Goal: Task Accomplishment & Management: Use online tool/utility

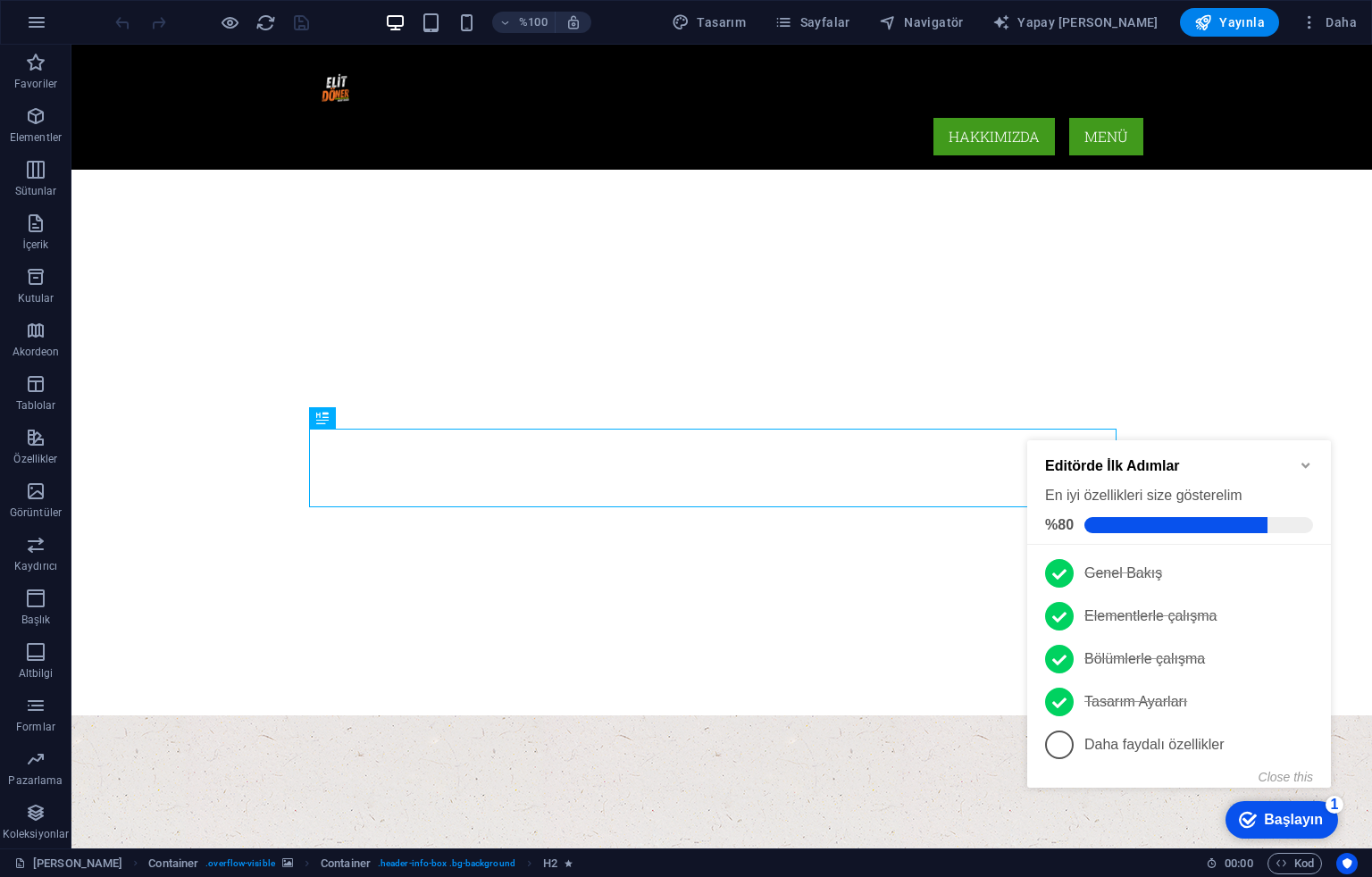
click at [1044, 828] on div "checkmark Başlayın 1 Editörde İlk Adımlar En iyi özellikleri size gösterelim %8…" at bounding box center [1183, 632] width 325 height 427
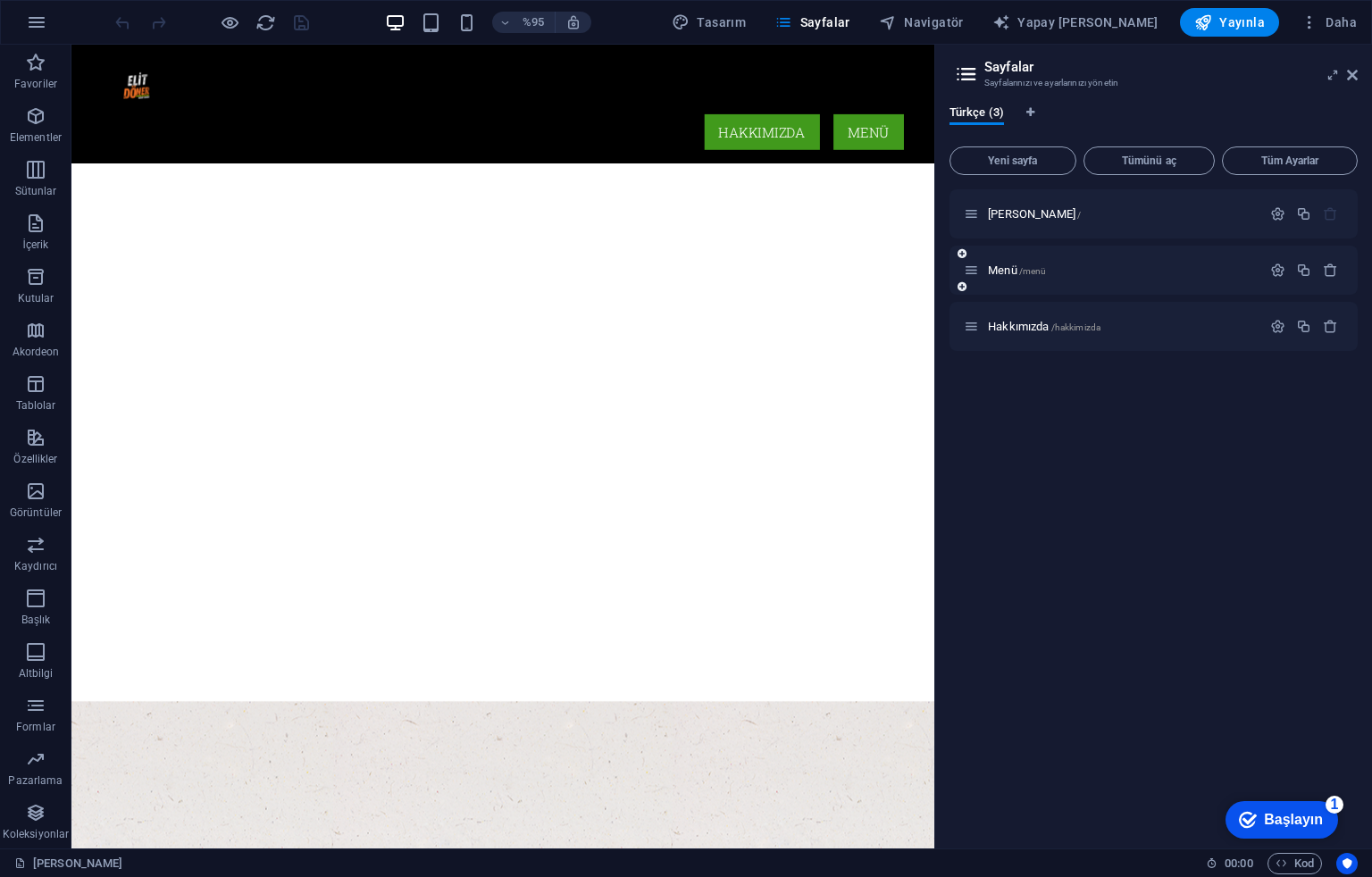
click at [1017, 269] on font "Menü" at bounding box center [1003, 271] width 29 height 14
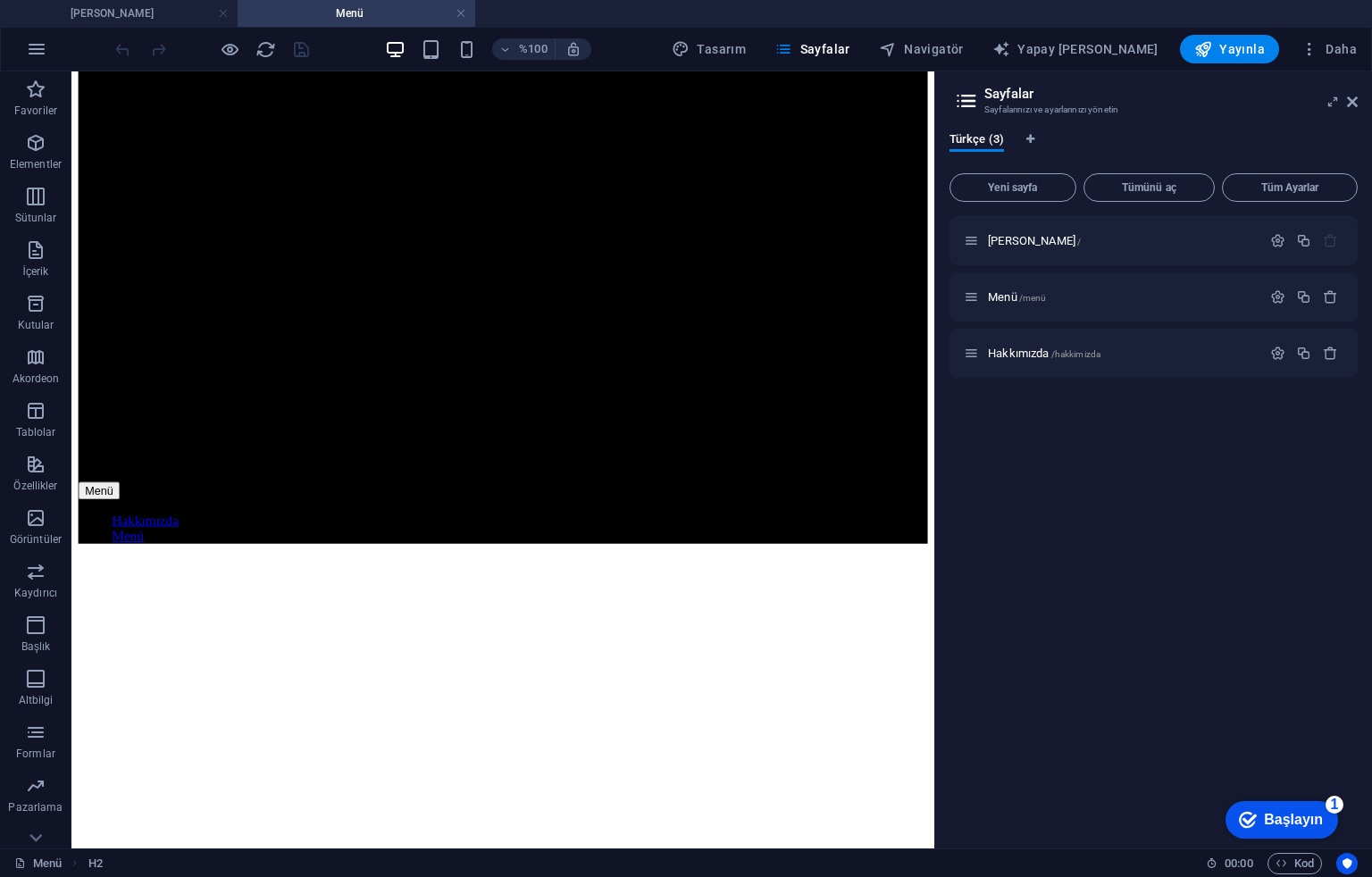
scroll to position [1190, 0]
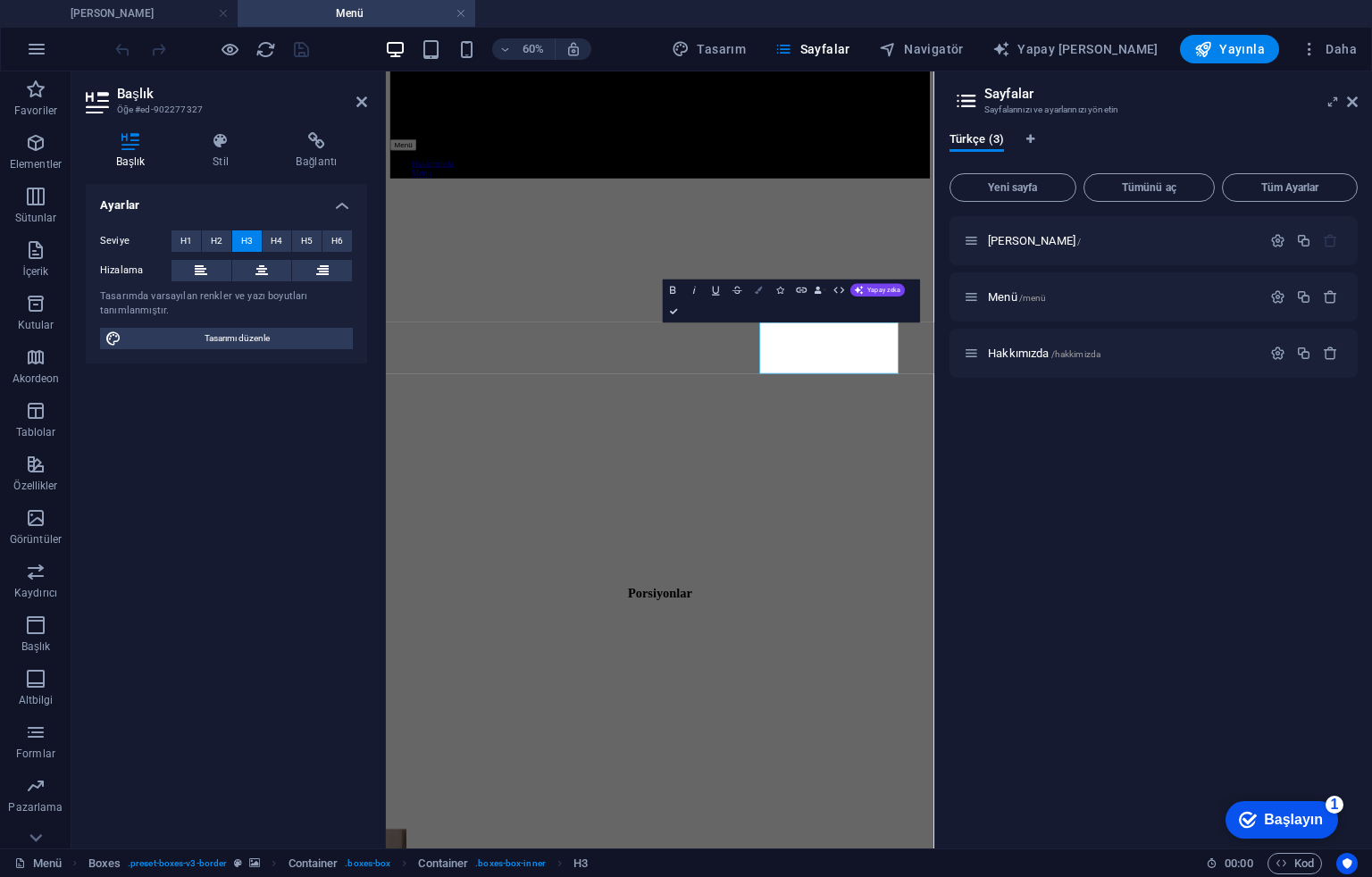
click at [756, 293] on icon "button" at bounding box center [758, 289] width 7 height 7
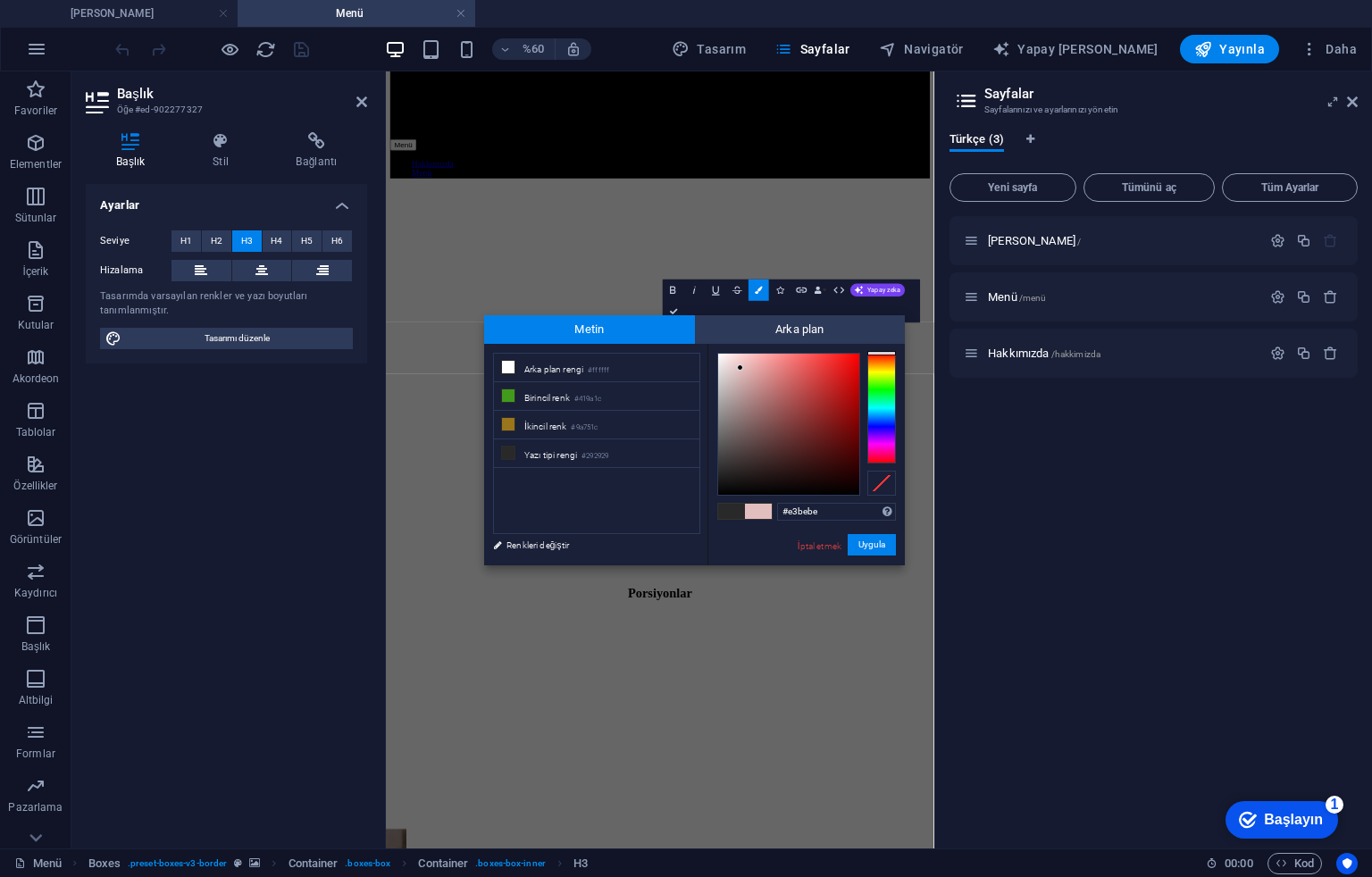
click at [741, 368] on div at bounding box center [789, 424] width 141 height 141
type input "#ffefef"
drag, startPoint x: 727, startPoint y: 369, endPoint x: 726, endPoint y: 350, distance: 19.0
click at [726, 353] on div at bounding box center [789, 424] width 141 height 141
click at [860, 537] on button "Uygula" at bounding box center [871, 544] width 48 height 23
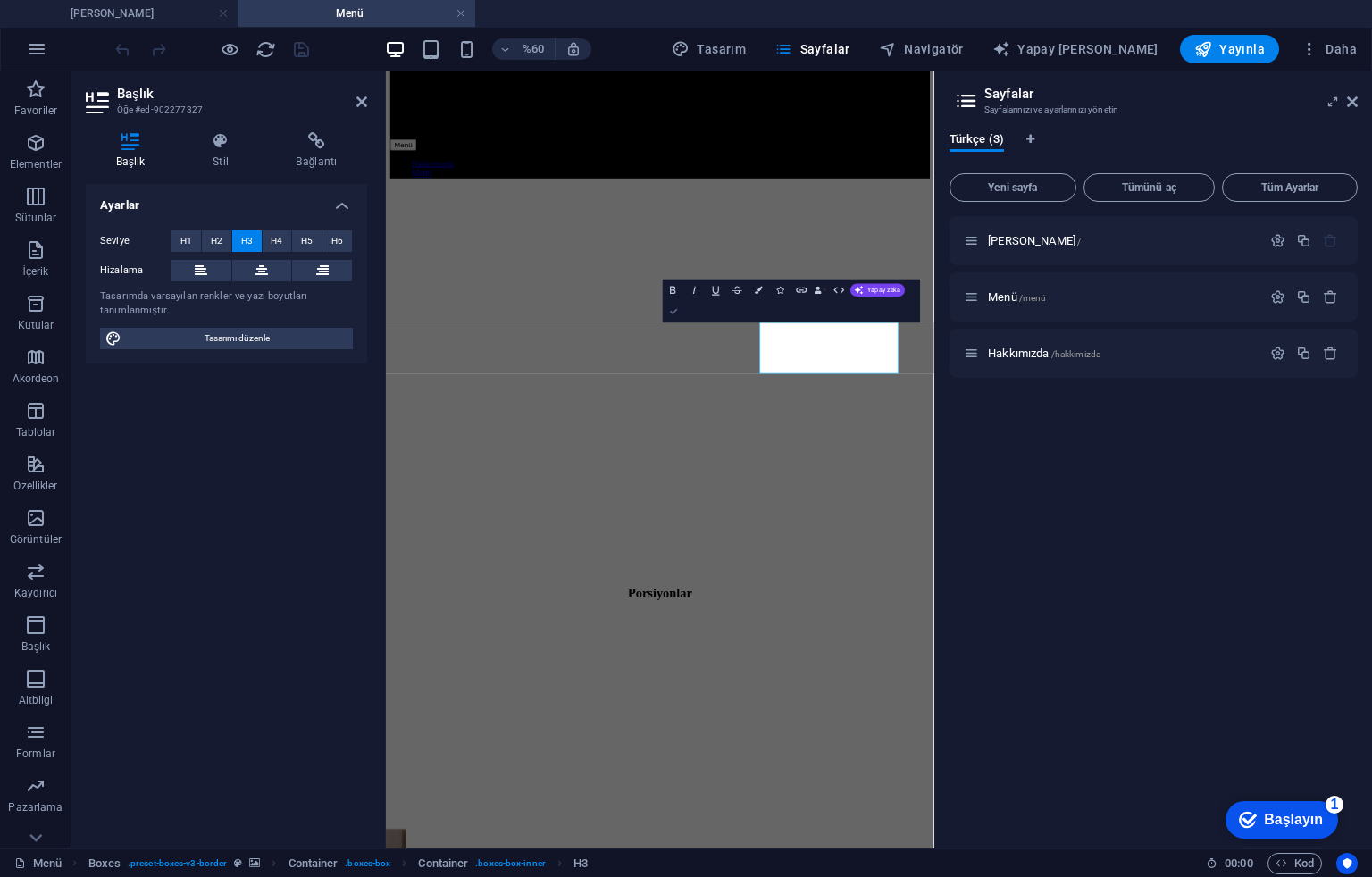
drag, startPoint x: 573, startPoint y: 463, endPoint x: 665, endPoint y: 307, distance: 181.1
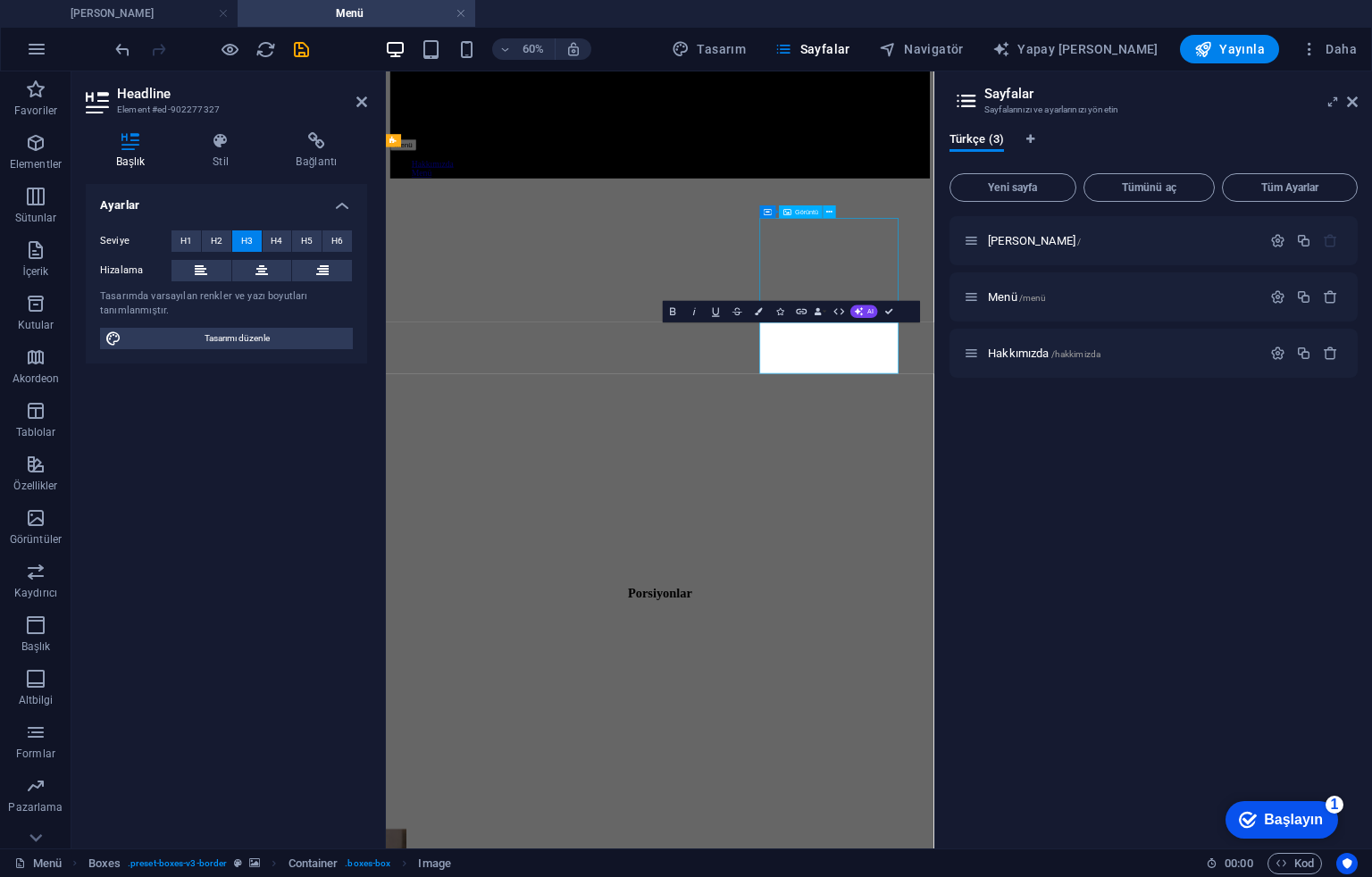
scroll to position [952, 0]
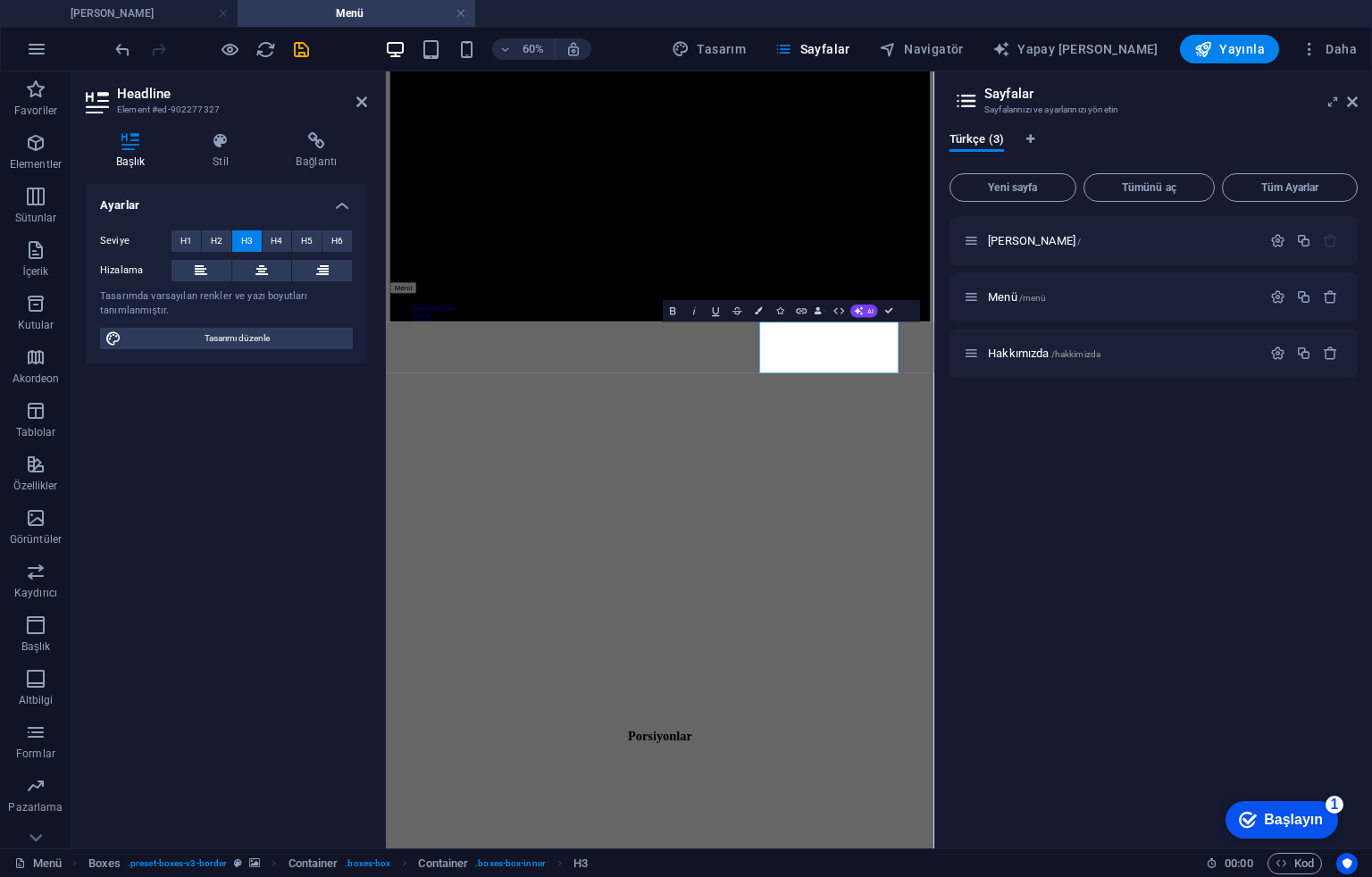
scroll to position [1191, 0]
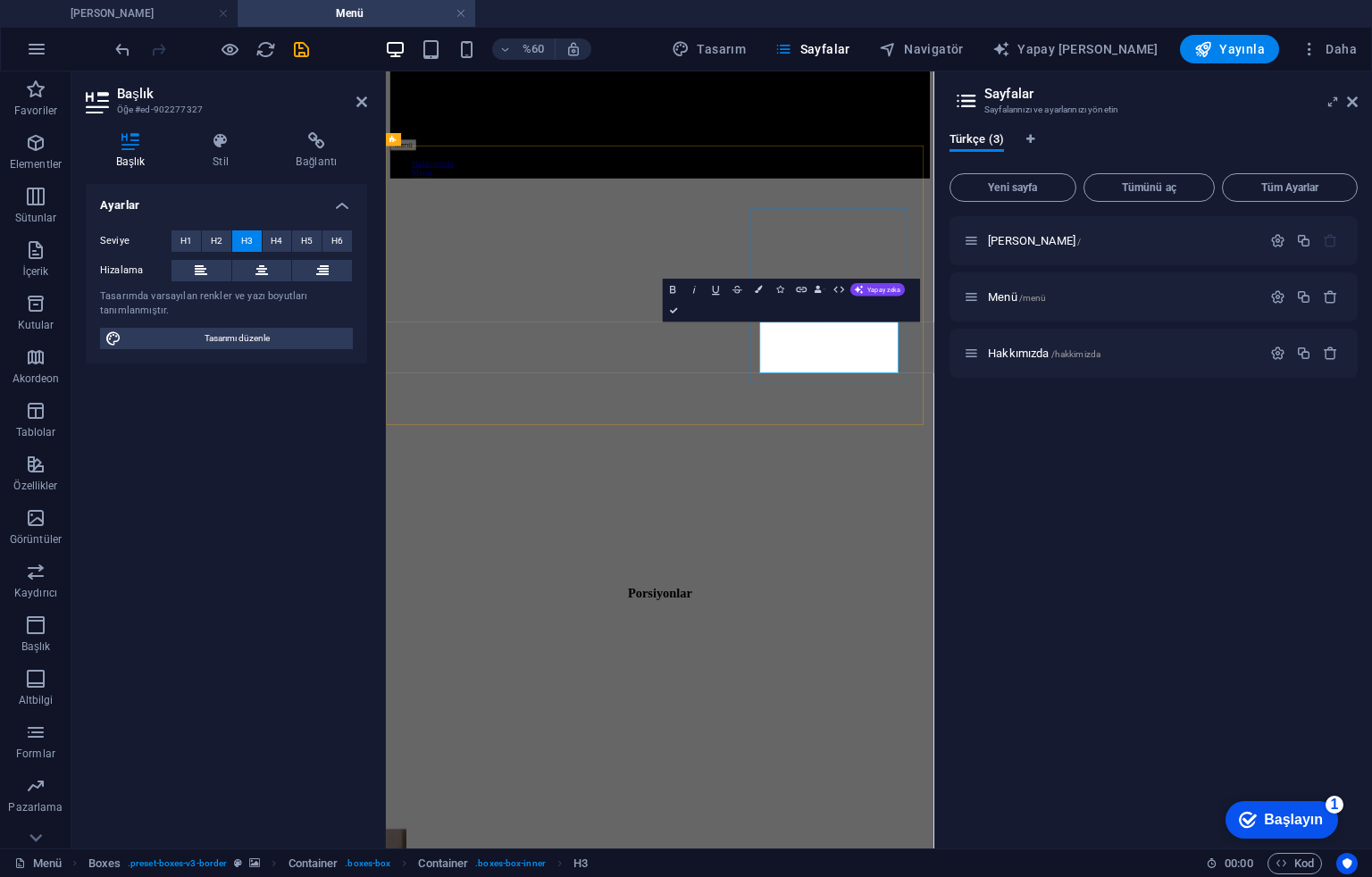
click at [760, 286] on icon "button" at bounding box center [758, 288] width 7 height 7
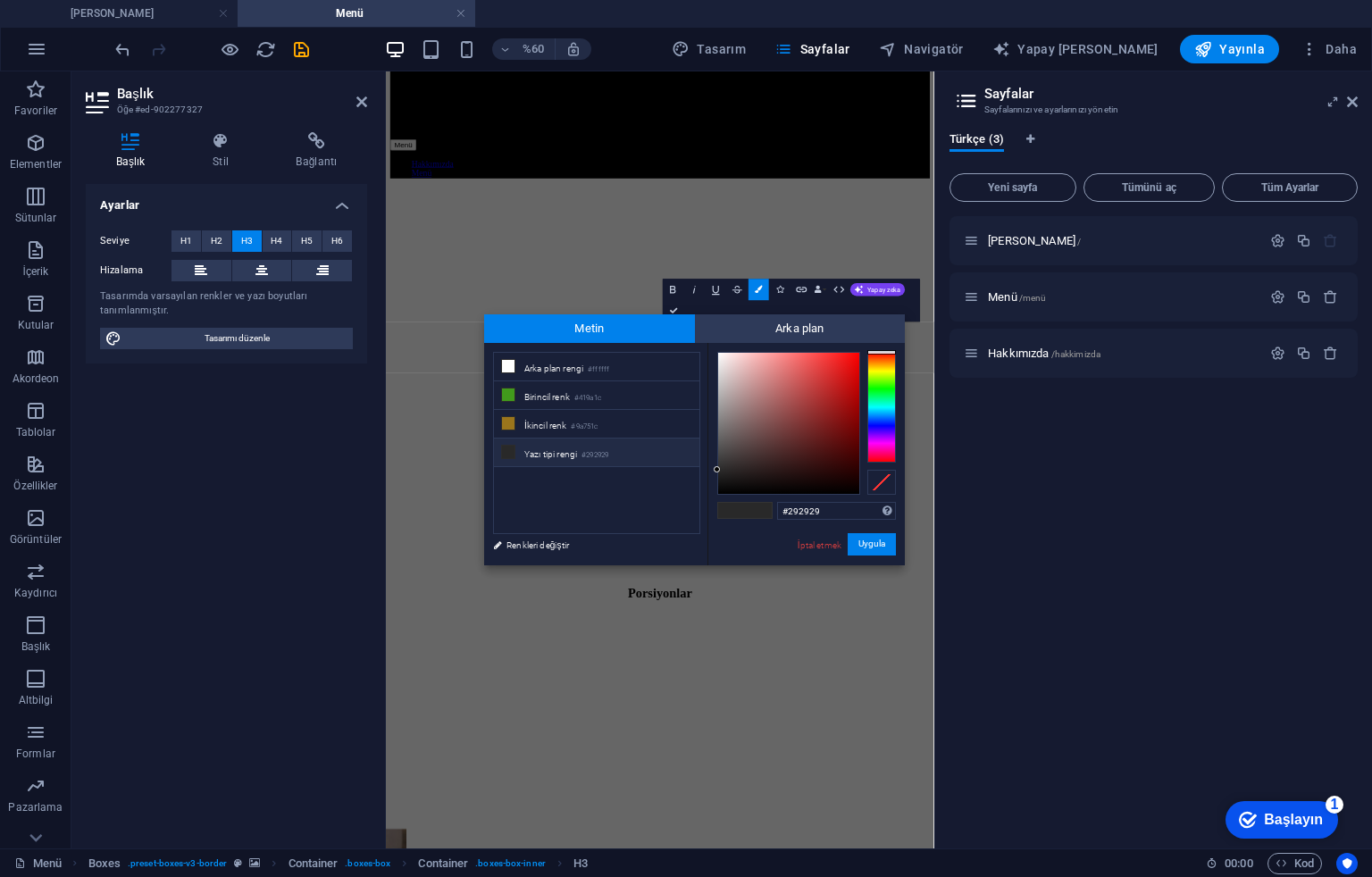
click at [727, 344] on div "#292929 Desteklenen biçimler #0852ed rgb(8, 82, 237) rgba(8, 82, 237, 90%) hsv(…" at bounding box center [806, 584] width 197 height 482
type input "#e7d1d1"
click at [731, 365] on div at bounding box center [789, 424] width 141 height 141
click at [866, 542] on font "Uygula" at bounding box center [871, 544] width 26 height 10
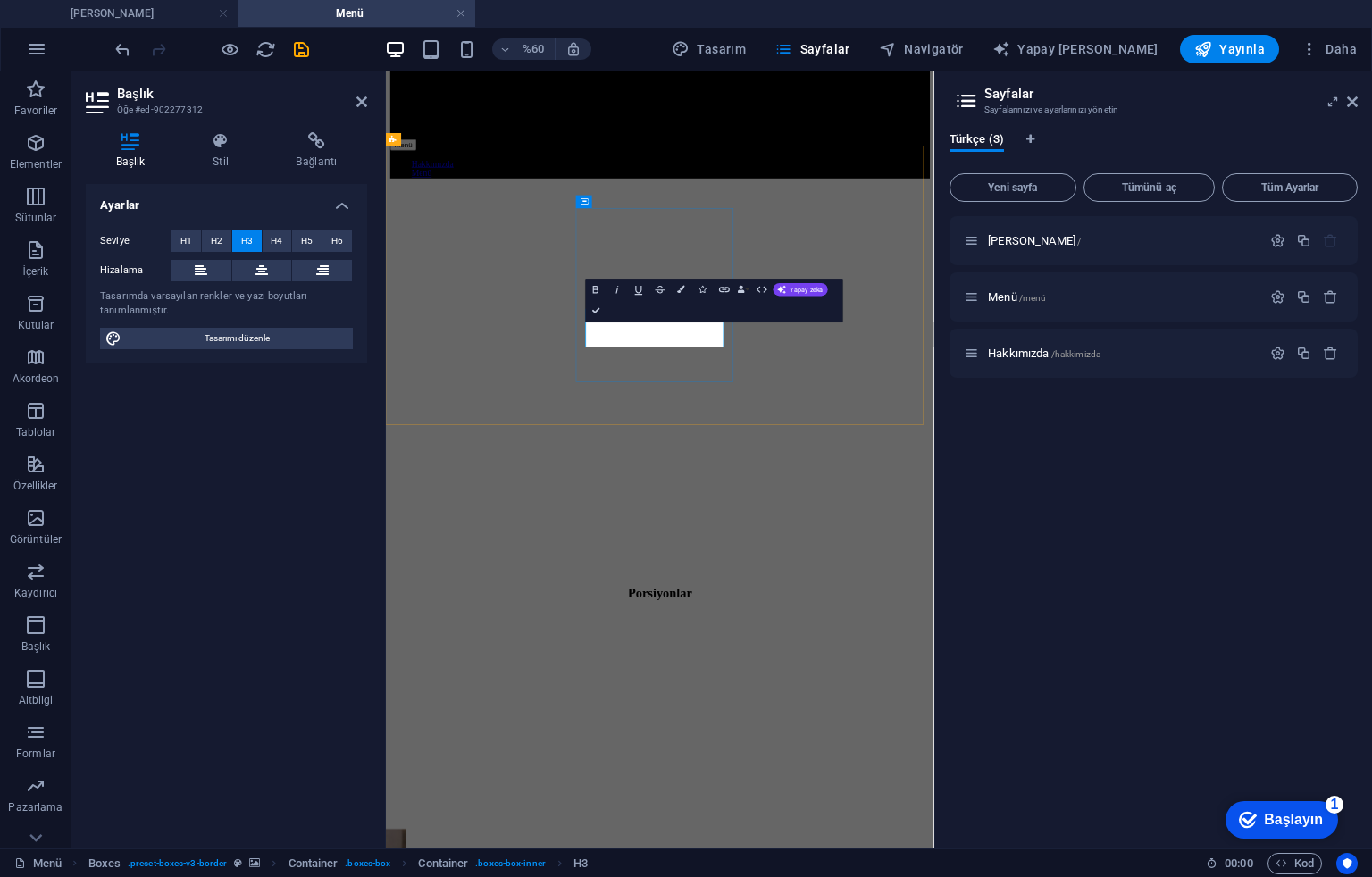
click at [680, 284] on button "Renkler" at bounding box center [682, 289] width 21 height 22
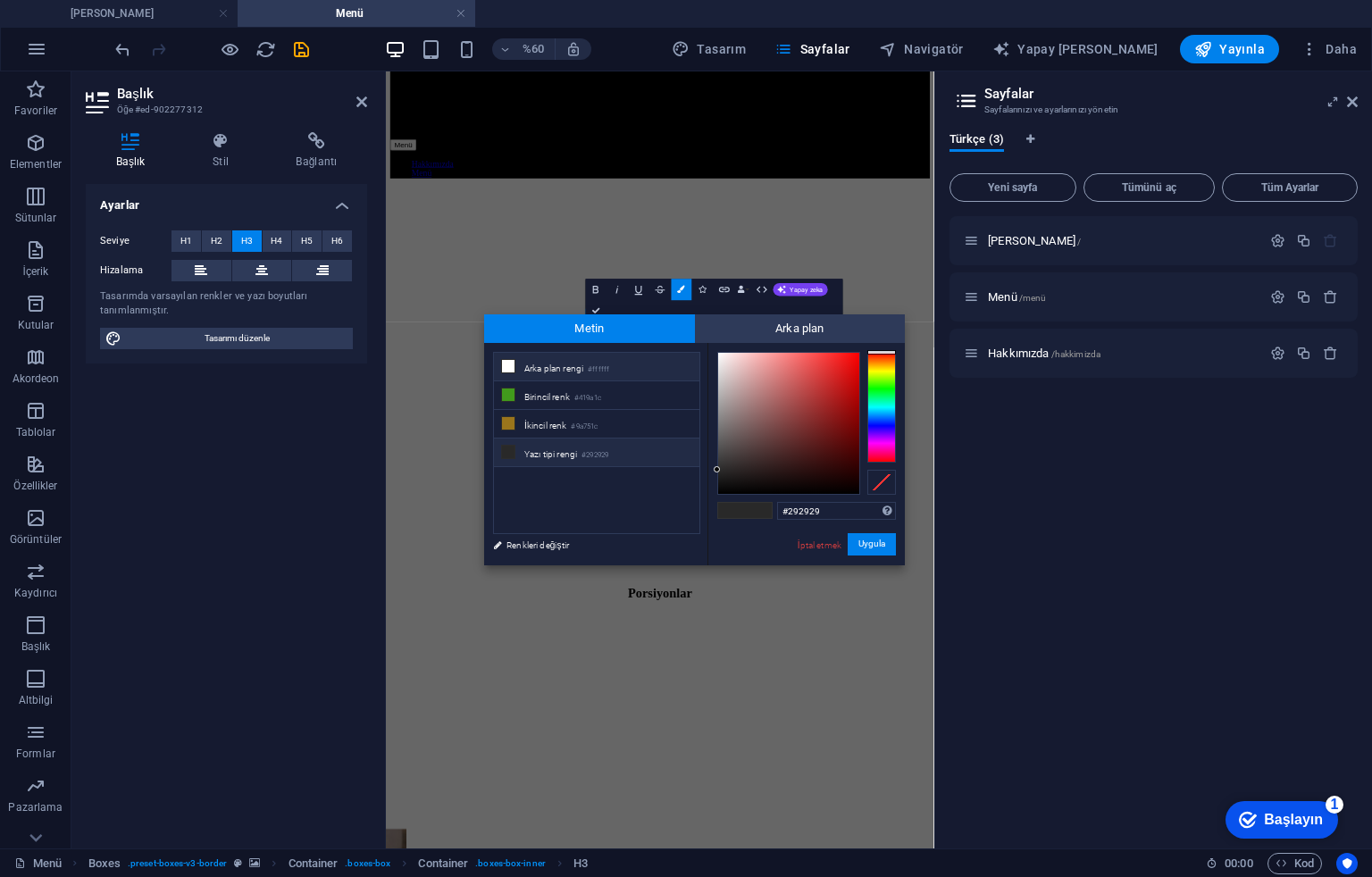
click at [551, 366] on font "Arka plan rengi" at bounding box center [554, 369] width 59 height 10
type input "#ffffff"
click at [859, 541] on font "Uygula" at bounding box center [871, 544] width 26 height 10
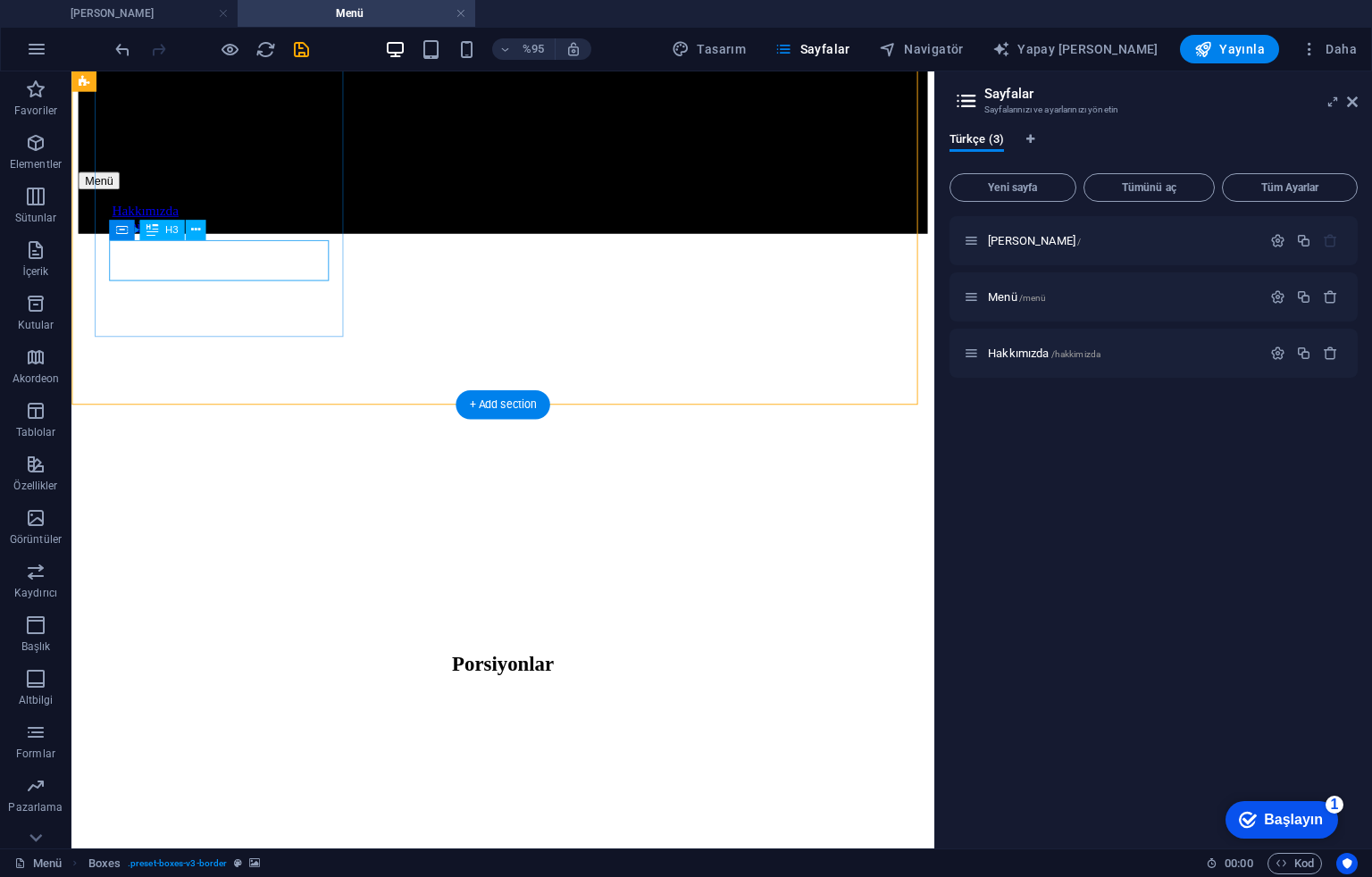
drag, startPoint x: 169, startPoint y: 191, endPoint x: 233, endPoint y: 254, distance: 89.8
click at [233, 254] on div "H2 Afiş Konteyner Afiş Konteyner Görüntü Kutular Konteyner Container H3 Contain…" at bounding box center [502, 460] width 863 height 777
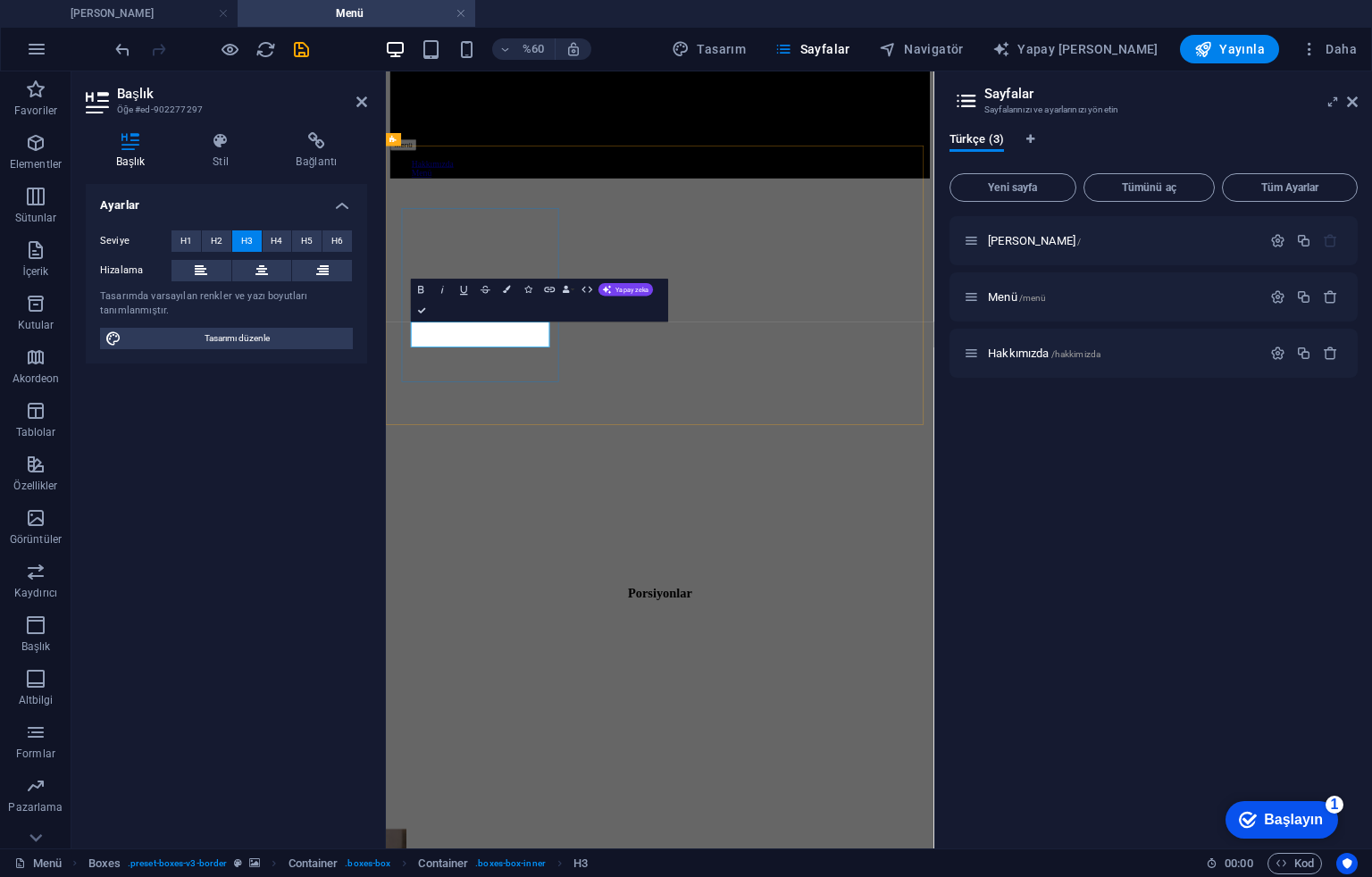
click at [505, 291] on icon "button" at bounding box center [506, 288] width 7 height 7
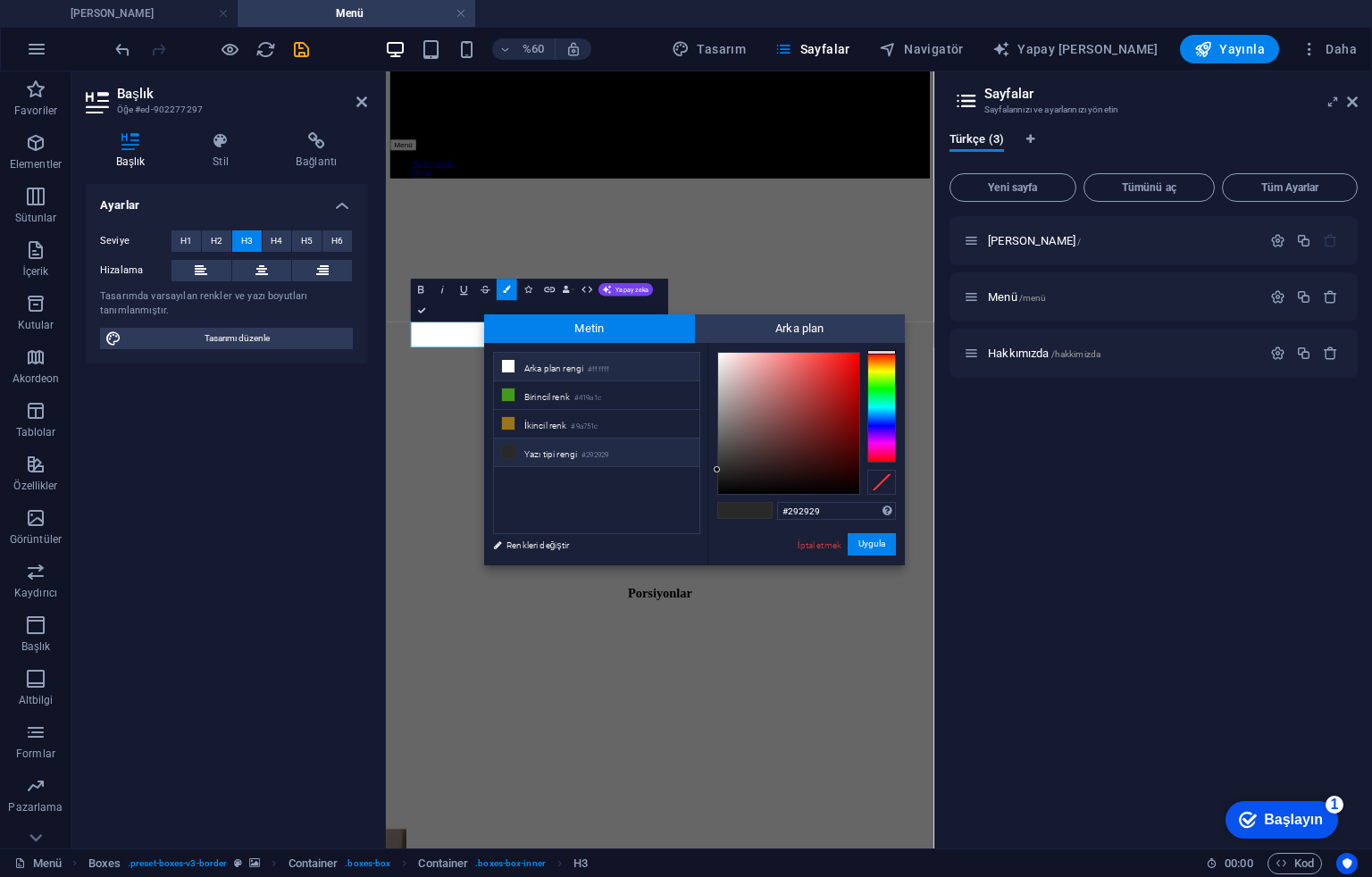
click at [523, 370] on li "Arka plan rengi #ffffff" at bounding box center [596, 367] width 205 height 28
type input "#ffffff"
click at [866, 544] on font "Uygula" at bounding box center [871, 544] width 26 height 10
